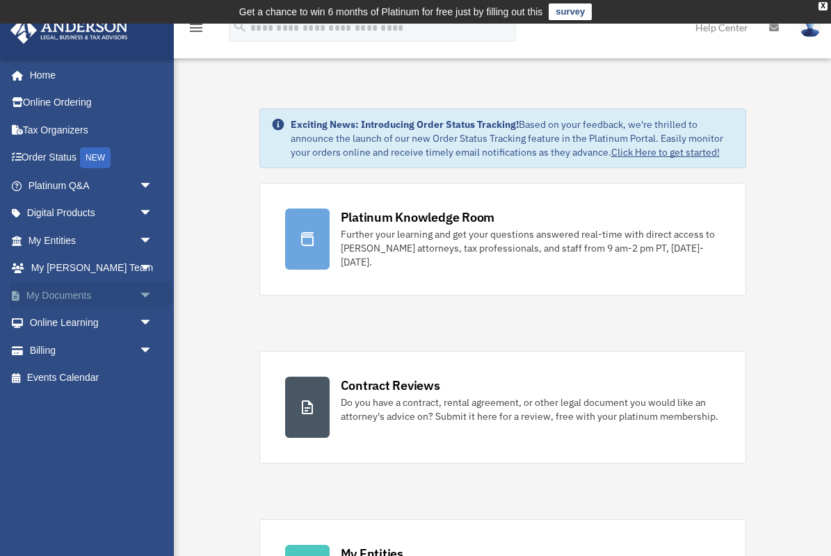
click at [69, 290] on link "My Documents arrow_drop_down" at bounding box center [92, 295] width 164 height 28
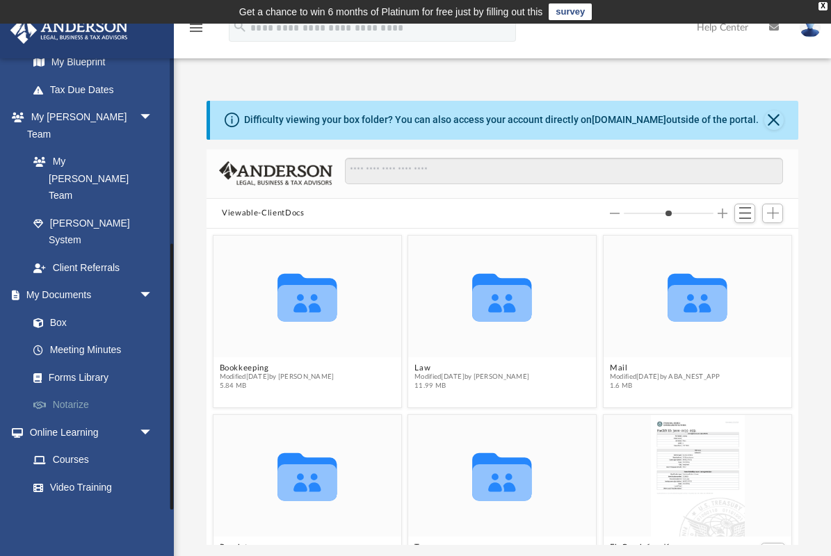
scroll to position [315, 0]
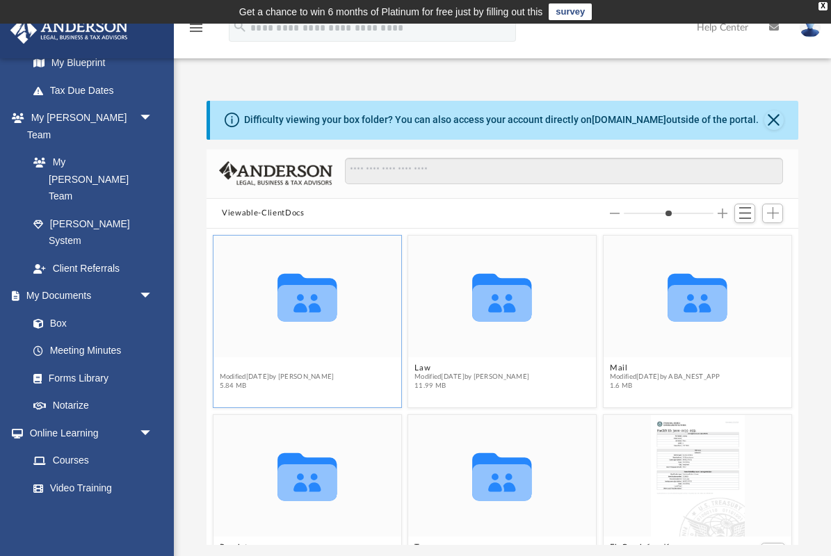
click at [247, 366] on button "Bookkeeping" at bounding box center [277, 367] width 115 height 9
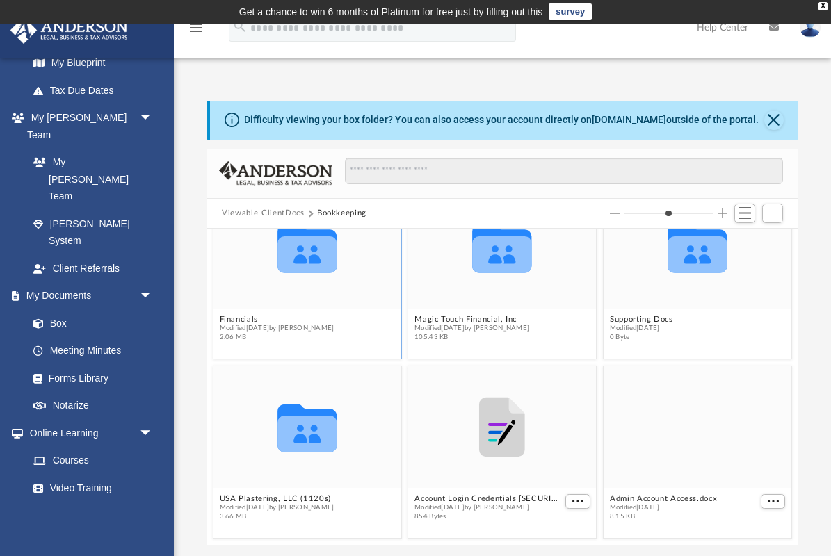
scroll to position [49, 0]
click at [689, 439] on div "grid" at bounding box center [697, 427] width 188 height 122
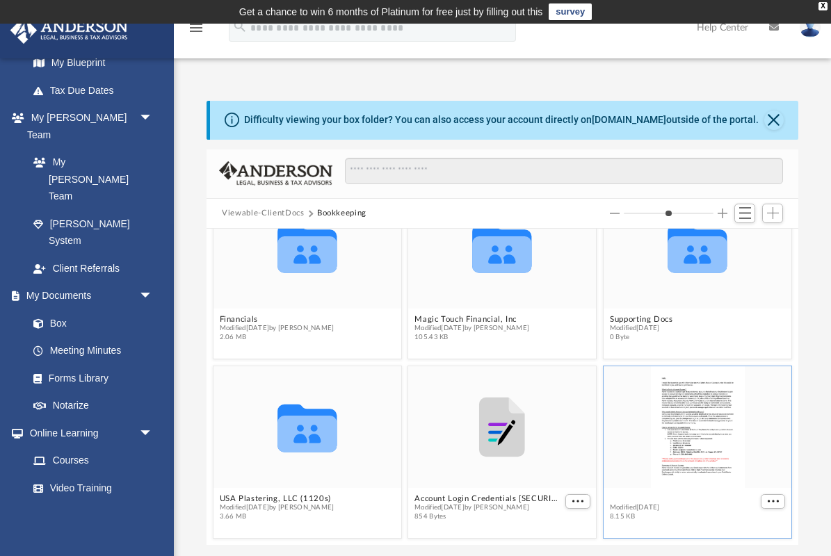
click at [647, 497] on button "Admin Account Access.docx" at bounding box center [663, 498] width 107 height 9
type input "*"
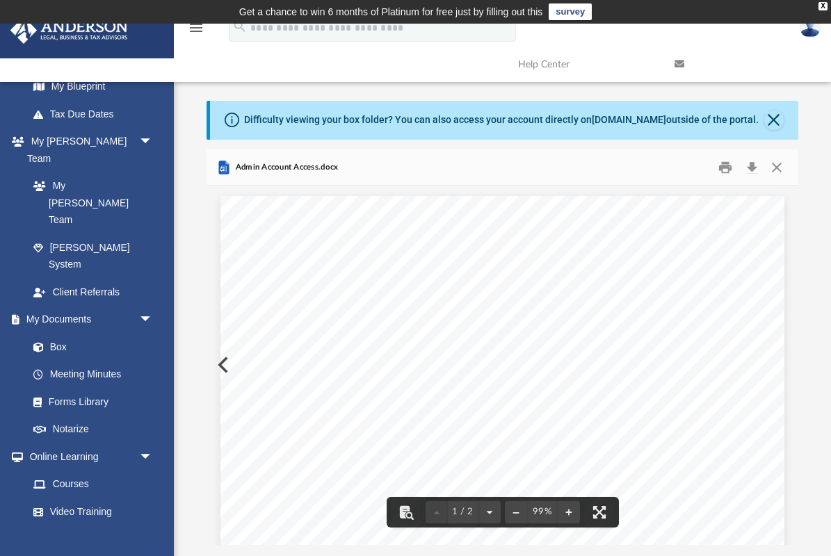
scroll to position [0, 0]
click at [49, 333] on link "Box" at bounding box center [96, 347] width 154 height 28
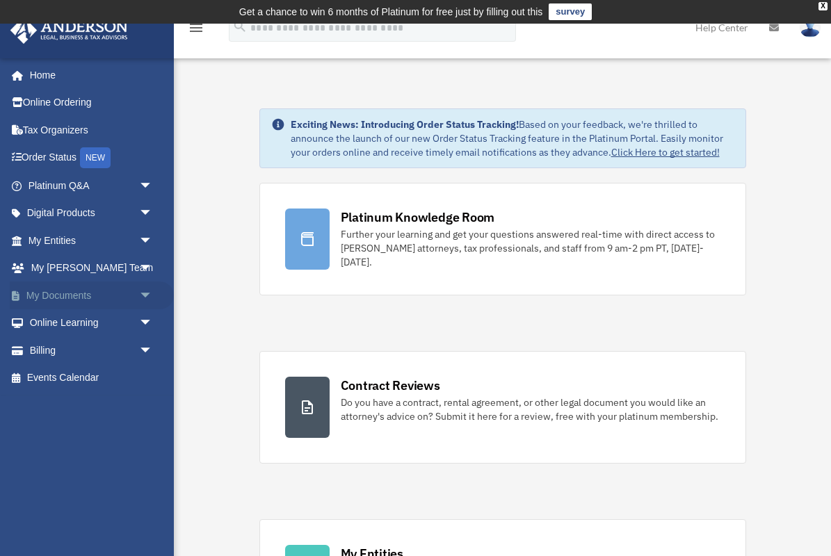
click at [111, 292] on link "My Documents arrow_drop_down" at bounding box center [92, 295] width 164 height 28
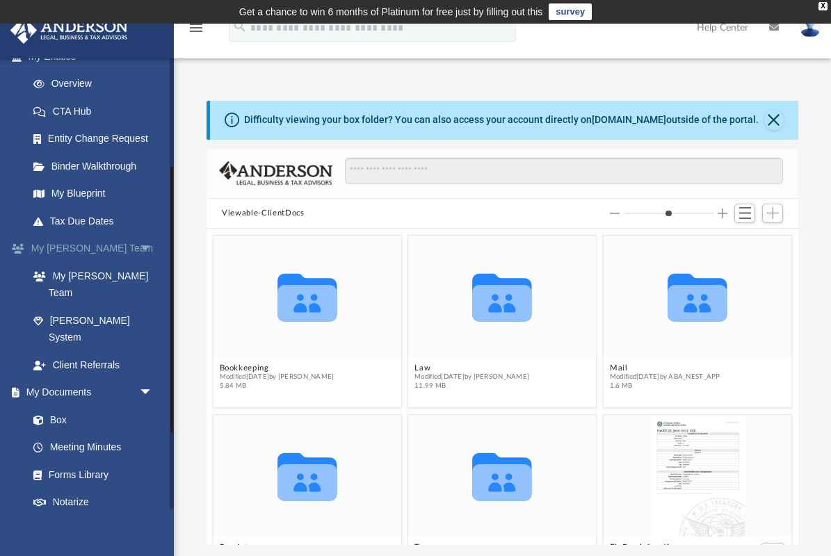
scroll to position [186, 0]
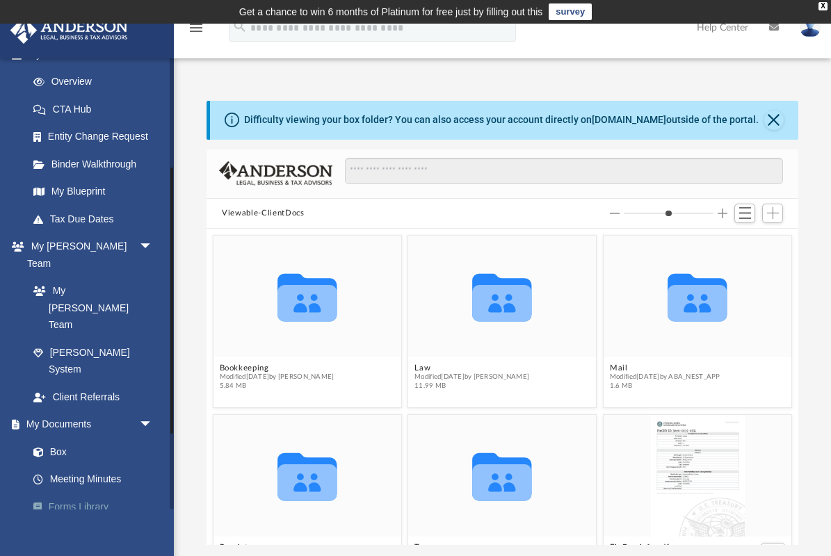
click at [80, 493] on link "Forms Library" at bounding box center [96, 507] width 154 height 28
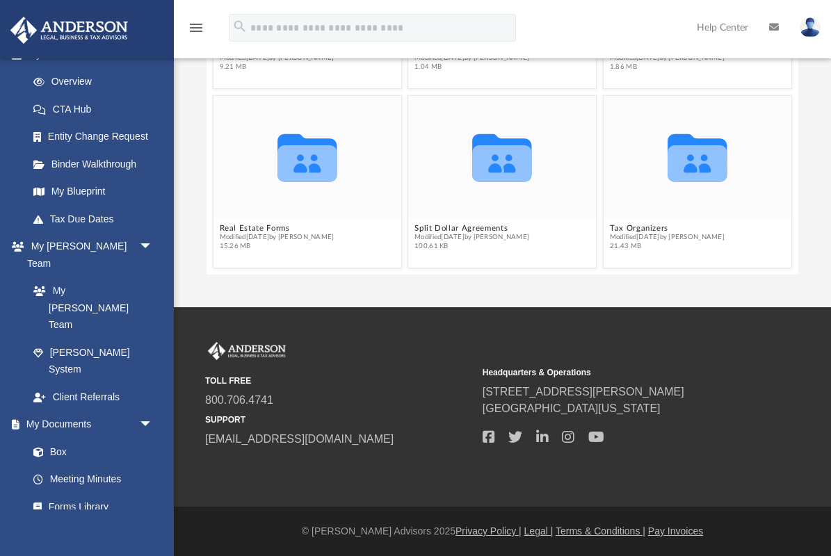
scroll to position [222, 0]
